Goal: Navigation & Orientation: Go to known website

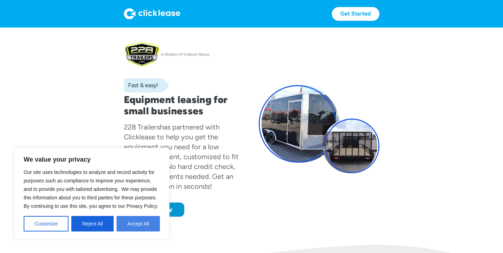
click at [136, 221] on button "Accept All" at bounding box center [137, 224] width 43 height 16
